Goal: Task Accomplishment & Management: Manage account settings

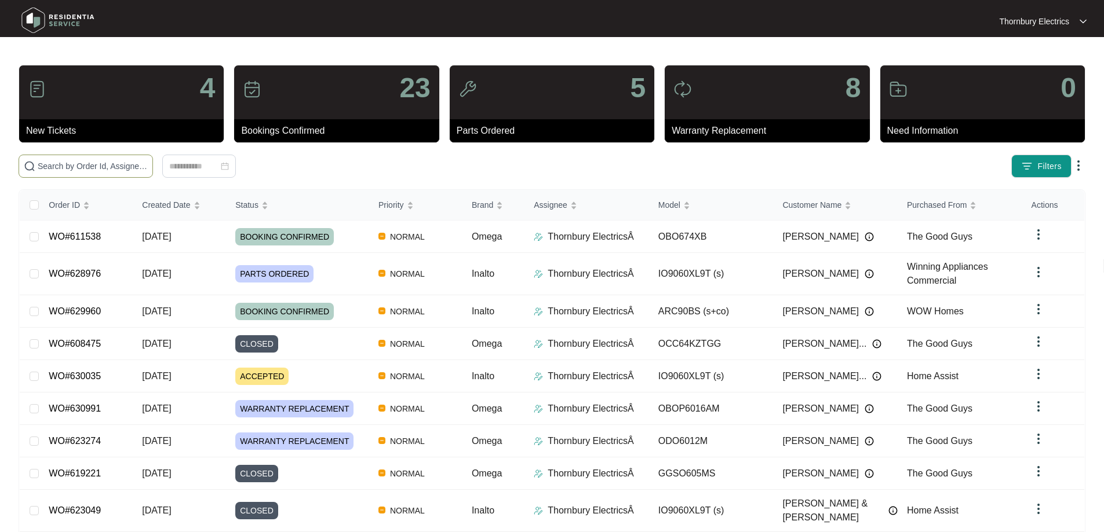
click at [131, 168] on input "text" at bounding box center [93, 166] width 110 height 13
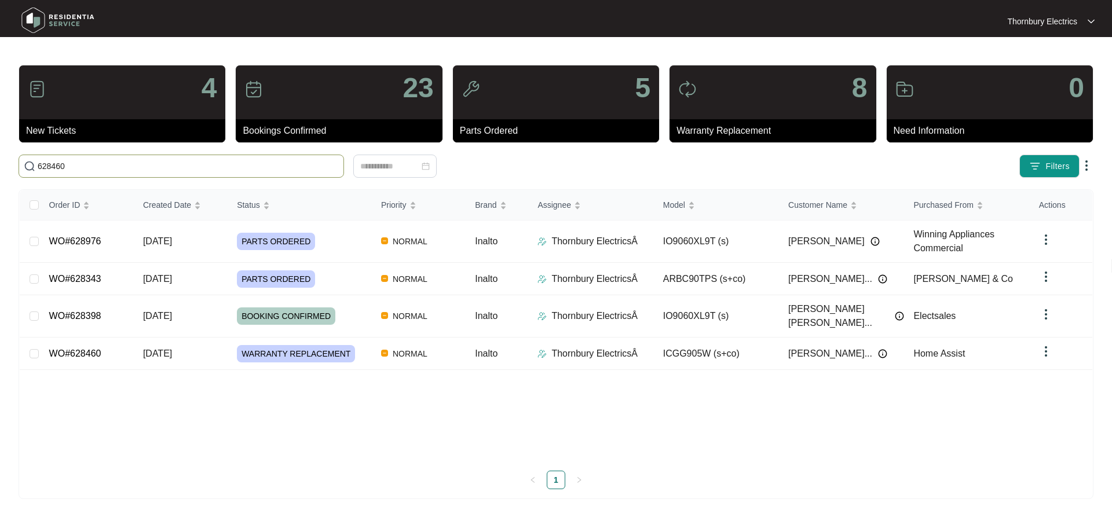
type input "628460"
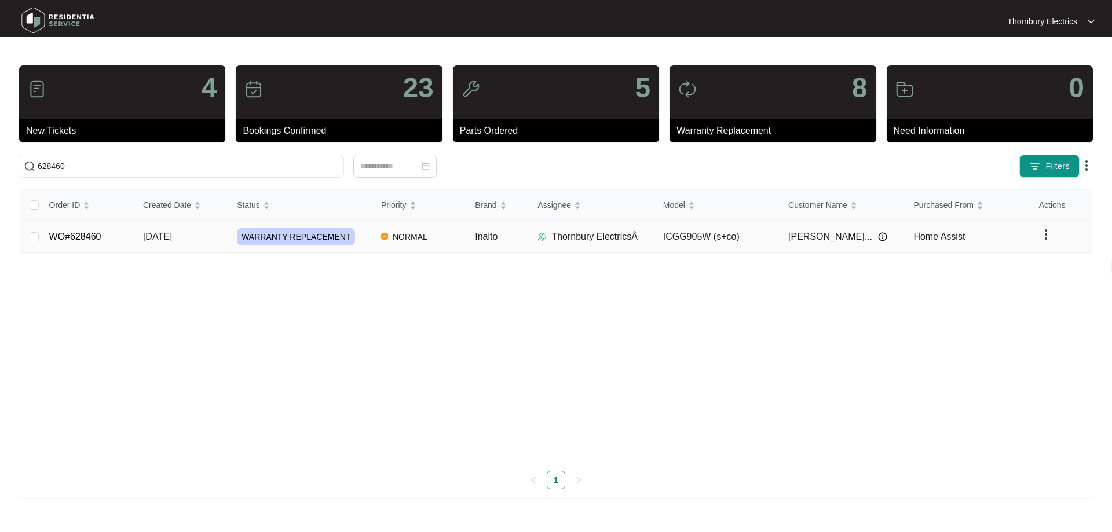
click at [334, 241] on span "WARRANTY REPLACEMENT" at bounding box center [296, 236] width 118 height 17
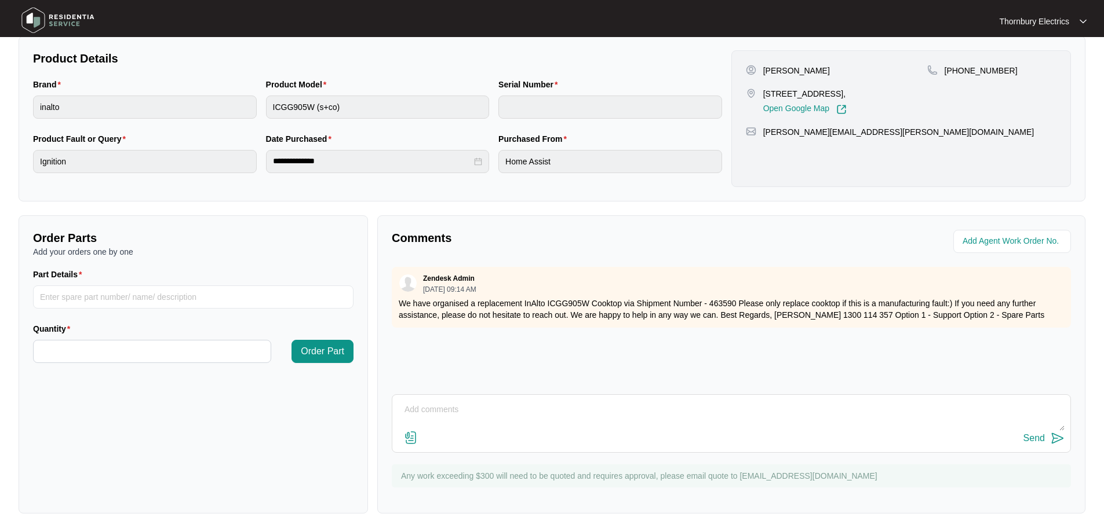
scroll to position [236, 0]
click at [409, 407] on textarea at bounding box center [731, 416] width 666 height 30
drag, startPoint x: 912, startPoint y: 406, endPoint x: 391, endPoint y: 414, distance: 520.9
click at [392, 414] on div "[DATE] [PERSON_NAME] said appliance seems OK now - please close off and arrange…" at bounding box center [731, 424] width 679 height 59
type textarea "[DATE] [PERSON_NAME] said appliance seems OK now - please close off and arrange…"
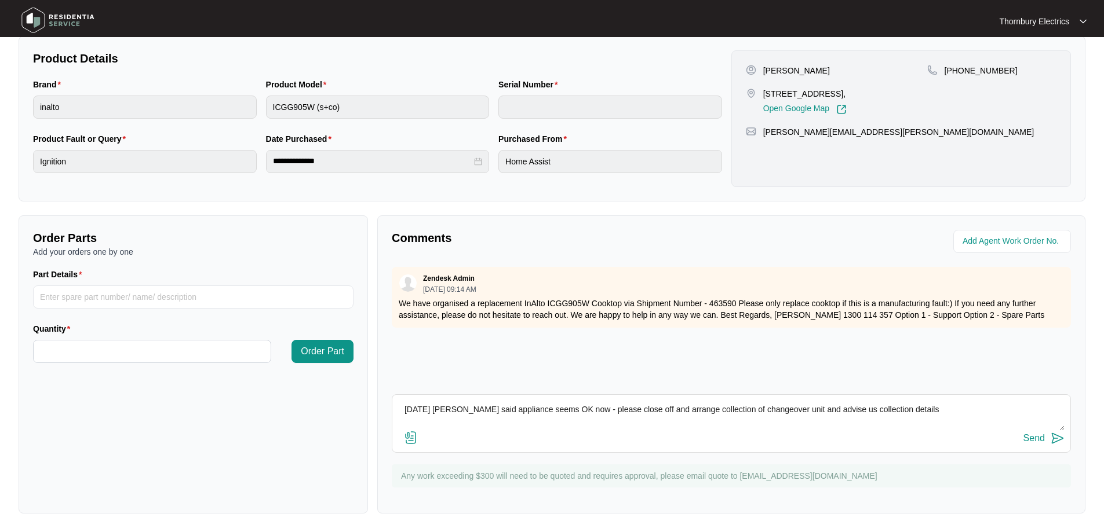
click at [1041, 440] on div "Send" at bounding box center [1033, 438] width 21 height 10
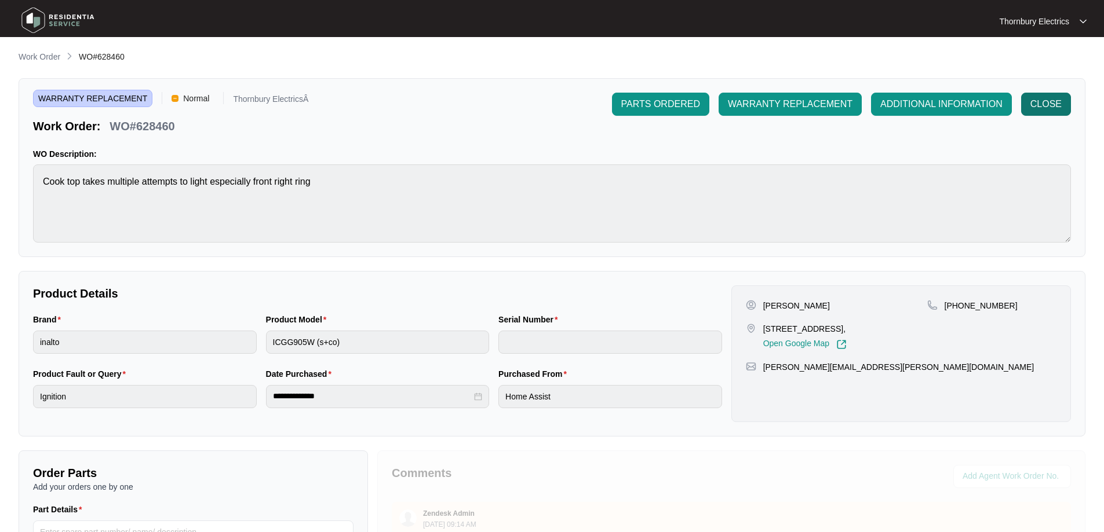
scroll to position [0, 0]
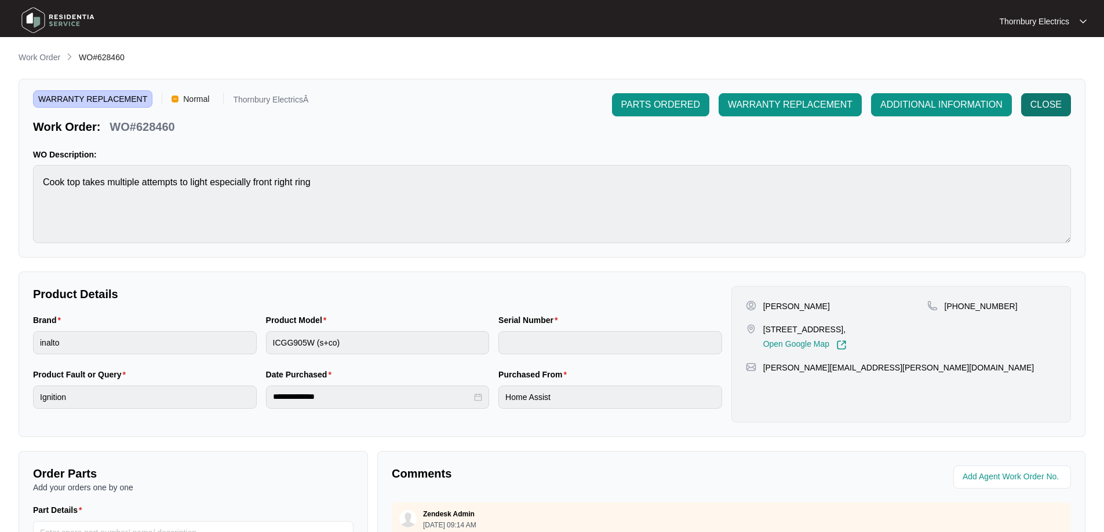
click at [1050, 103] on span "CLOSE" at bounding box center [1045, 105] width 31 height 14
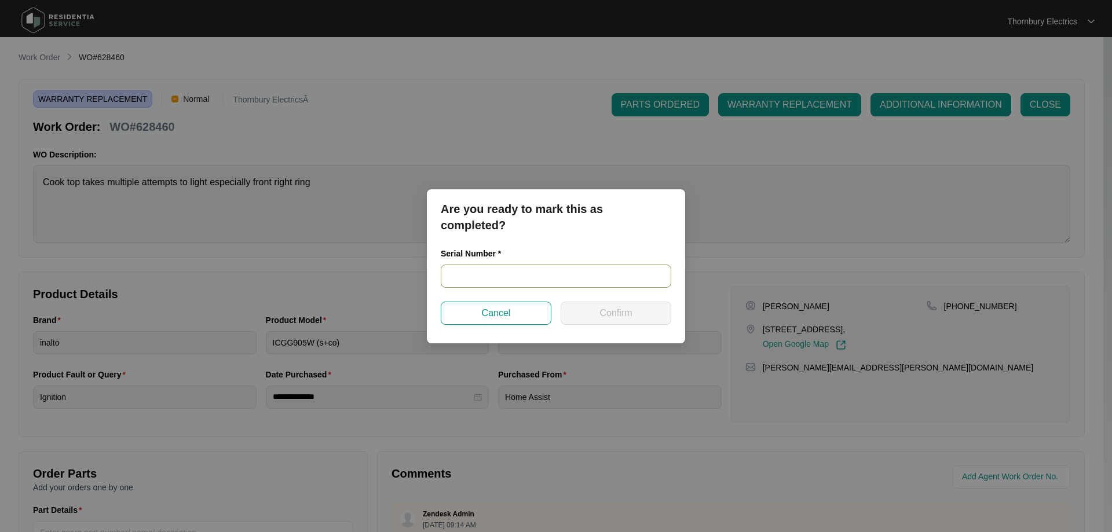
click at [523, 278] on input "text" at bounding box center [556, 276] width 231 height 23
type input "NA"
click at [612, 305] on button "Confirm" at bounding box center [616, 313] width 111 height 23
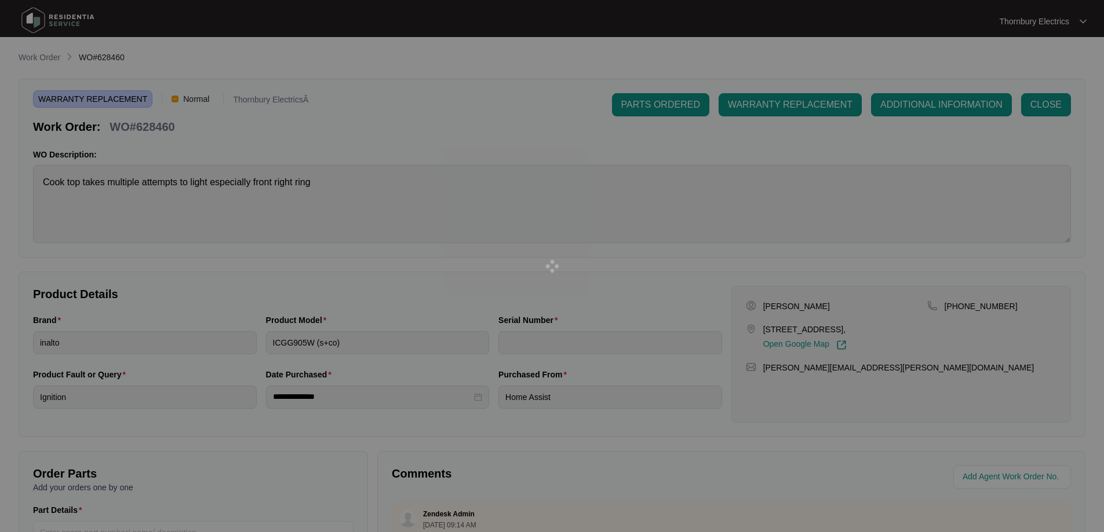
type input "NA"
